Goal: Check status: Check status

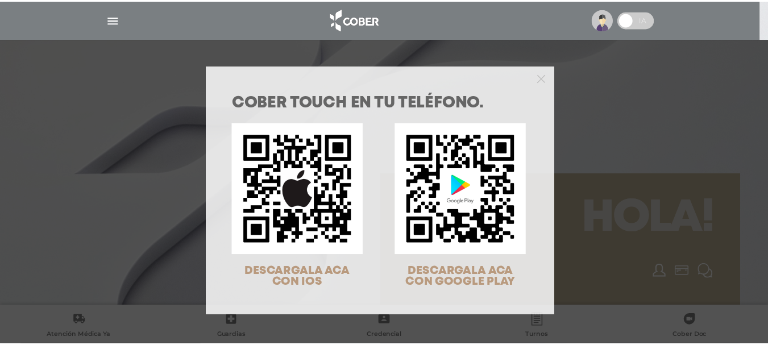
scroll to position [36, 0]
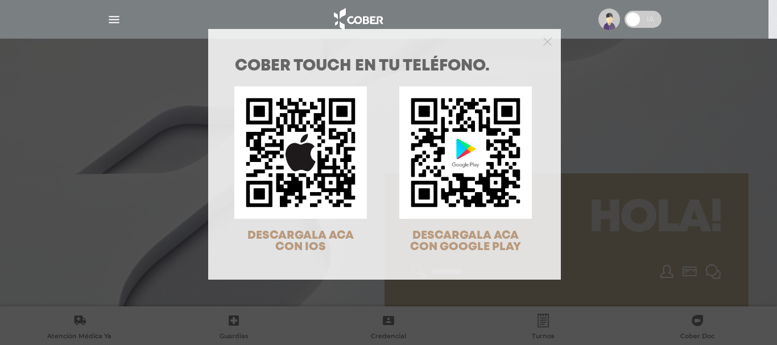
click at [618, 97] on div "COBER TOUCH en tu teléfono. DESCARGALA ACA CON IOS DESCARGALA ACA CON GOOGLE PL…" at bounding box center [388, 172] width 777 height 345
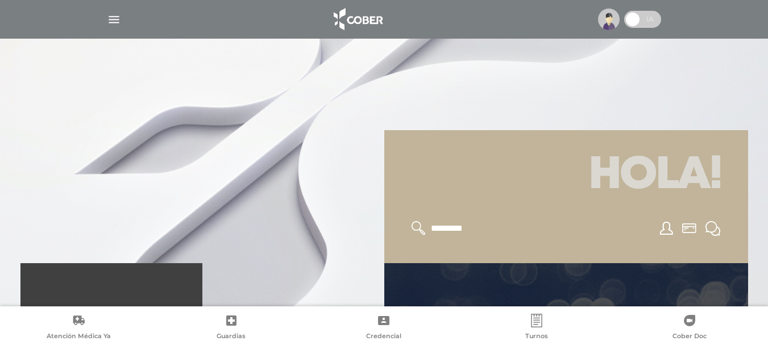
scroll to position [171, 0]
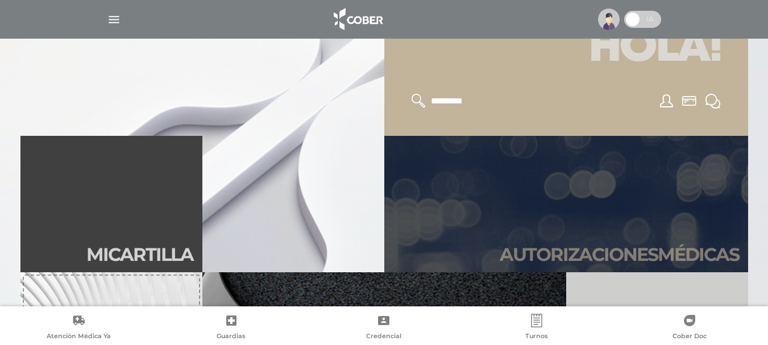
click at [521, 197] on link "Autori zaciones médicas" at bounding box center [566, 204] width 364 height 136
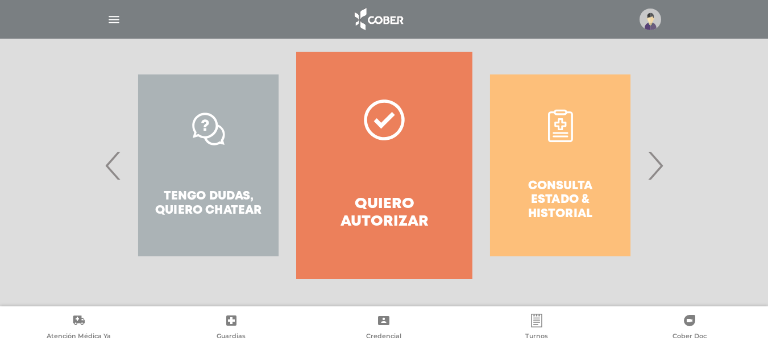
scroll to position [226, 0]
click at [567, 148] on div "Consulta estado & historial" at bounding box center [560, 165] width 176 height 227
click at [652, 164] on span "›" at bounding box center [655, 165] width 22 height 61
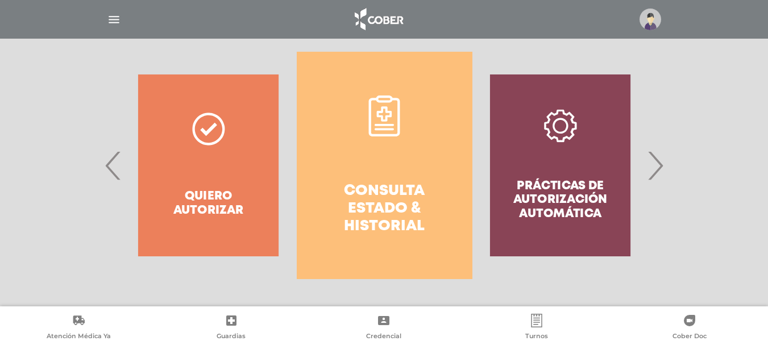
click at [407, 185] on h4 "Consulta estado & historial" at bounding box center [384, 208] width 135 height 53
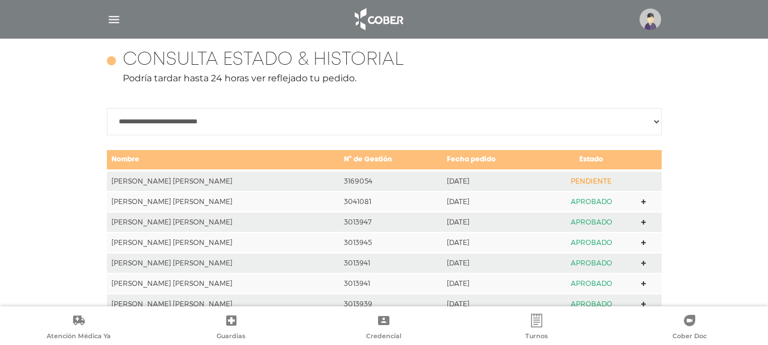
scroll to position [505, 0]
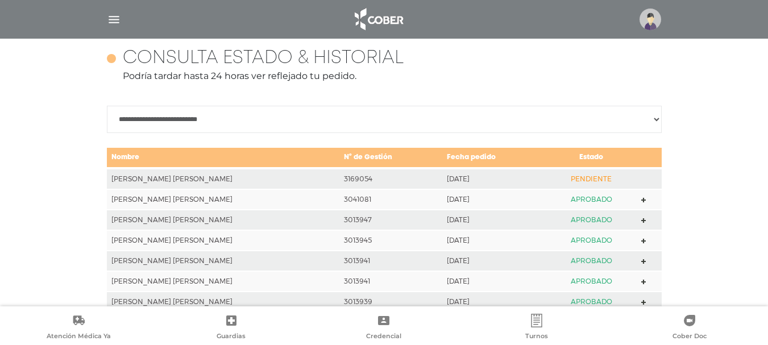
click at [578, 180] on td "PENDIENTE" at bounding box center [591, 178] width 90 height 21
